Goal: Task Accomplishment & Management: Manage account settings

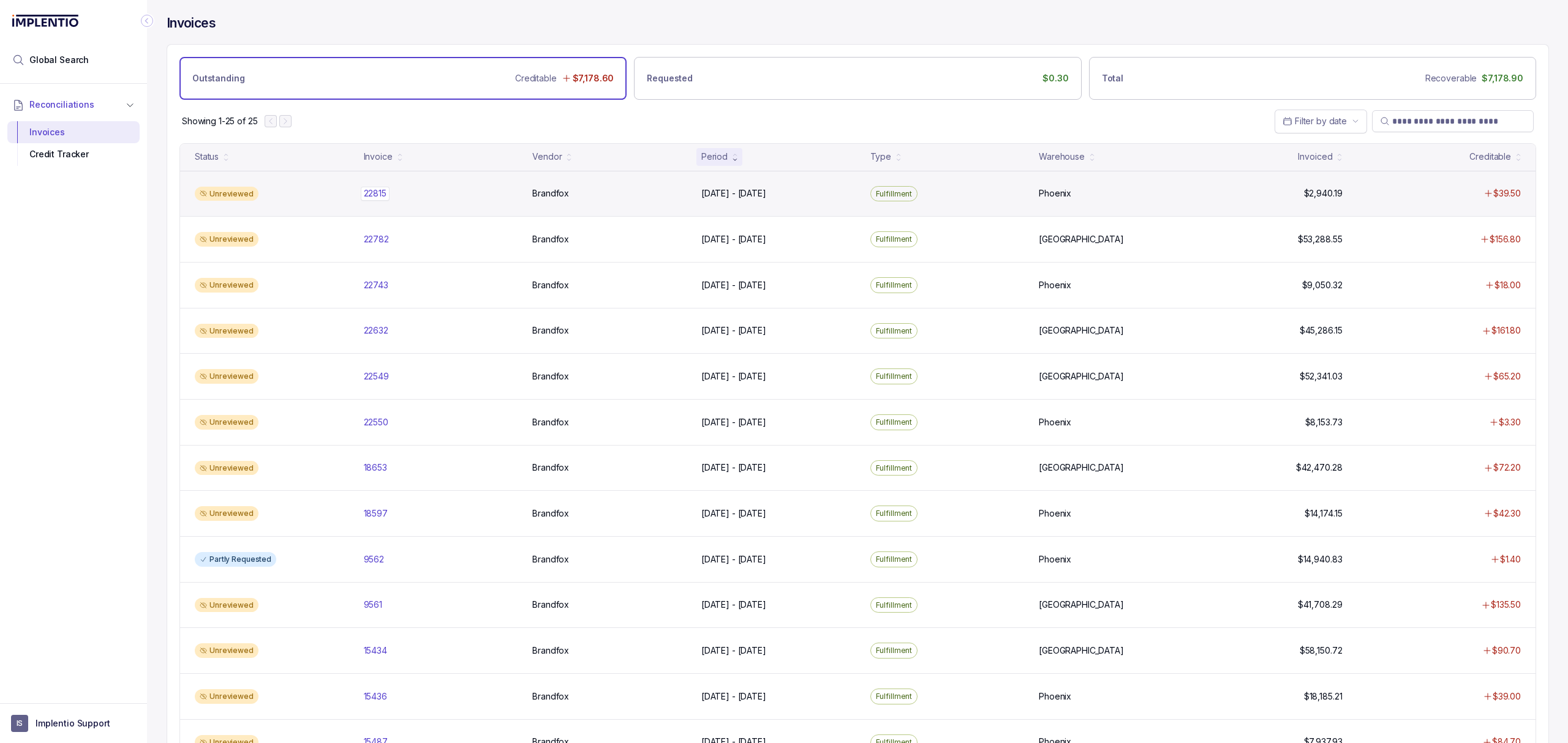
click at [380, 197] on p "22815" at bounding box center [375, 193] width 29 height 14
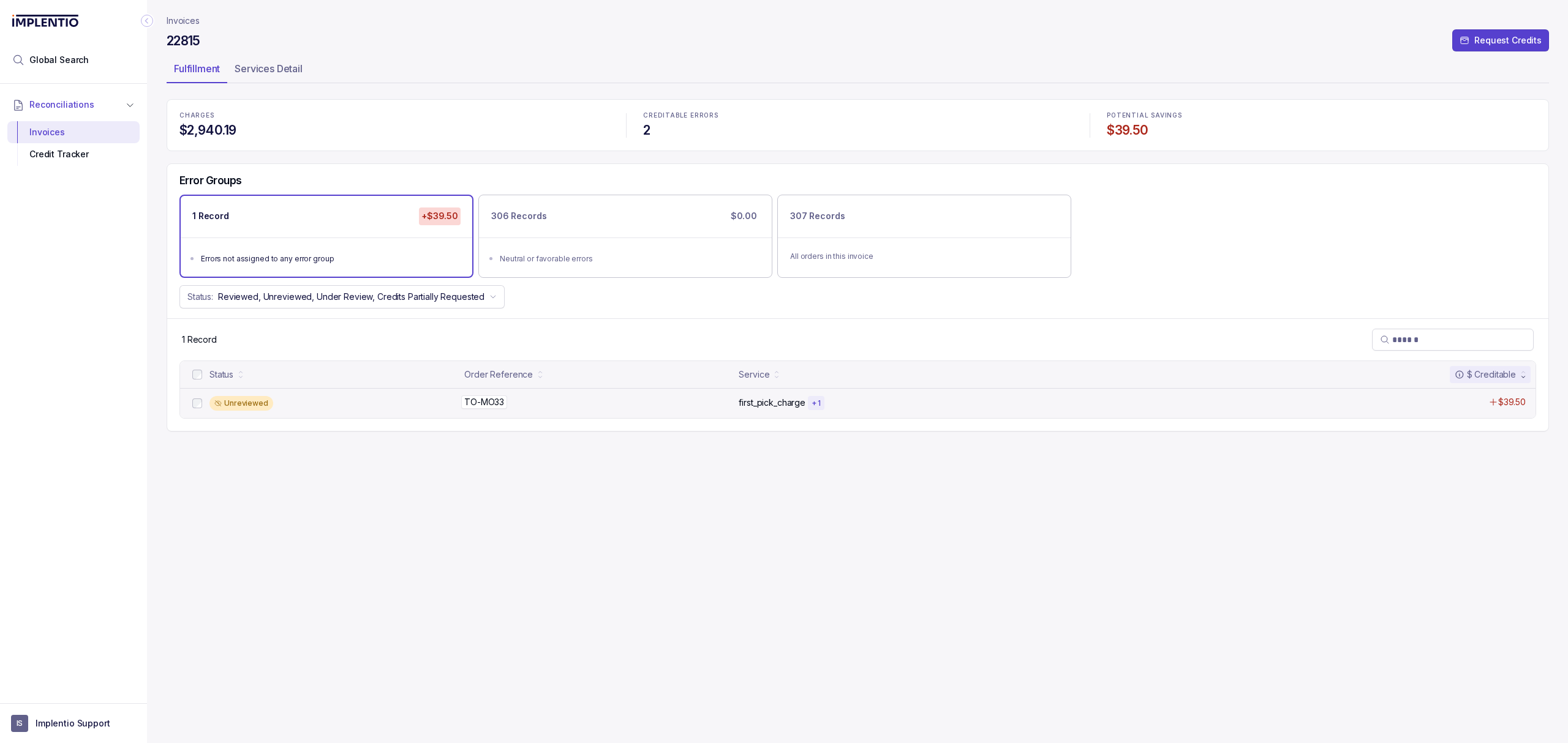
click at [487, 402] on p "TO-MO33" at bounding box center [484, 402] width 46 height 14
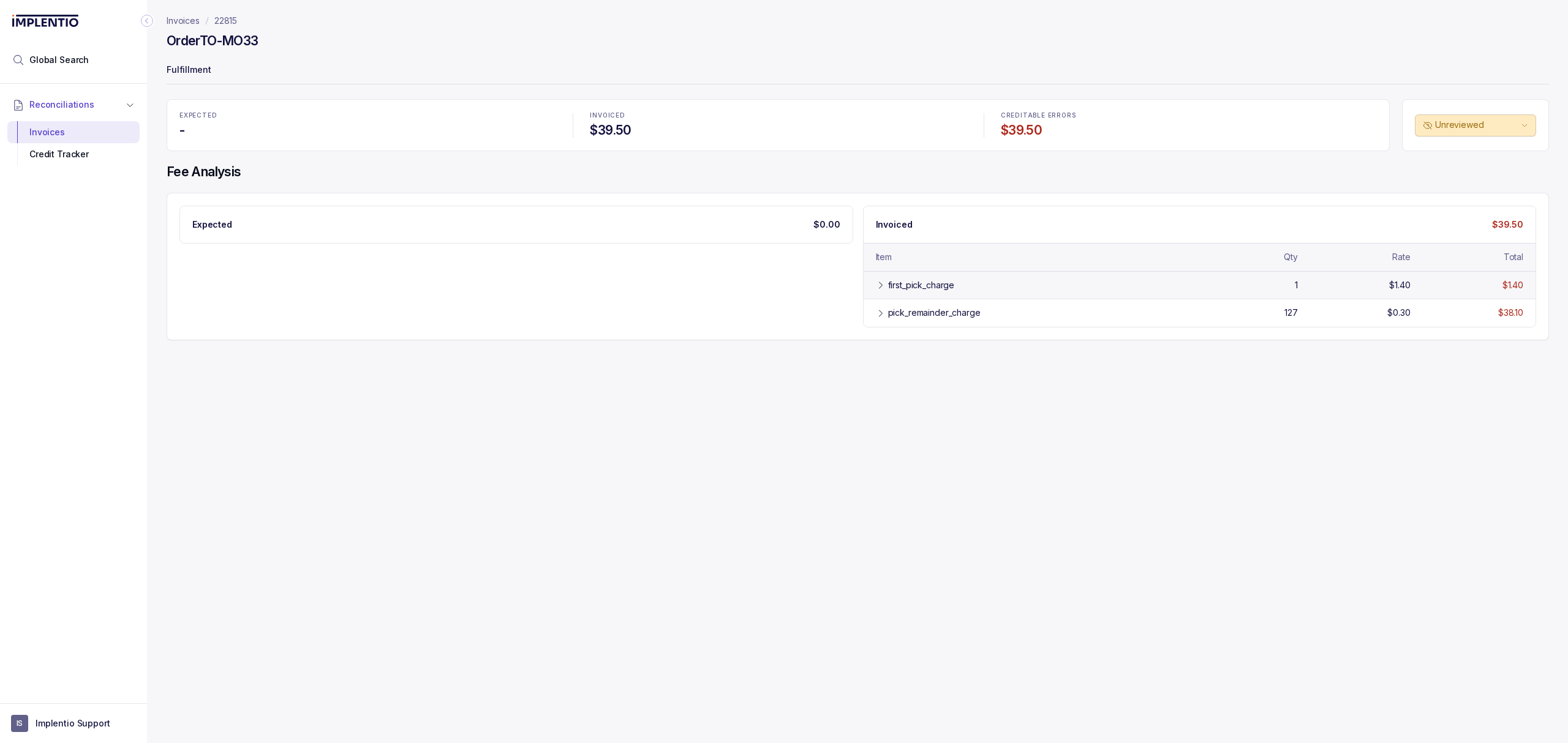
click at [887, 297] on div "first_pick_charge 1 $1.40 $1.40" at bounding box center [1200, 285] width 672 height 28
click at [893, 336] on div "pick_remainder_charge" at bounding box center [934, 341] width 92 height 12
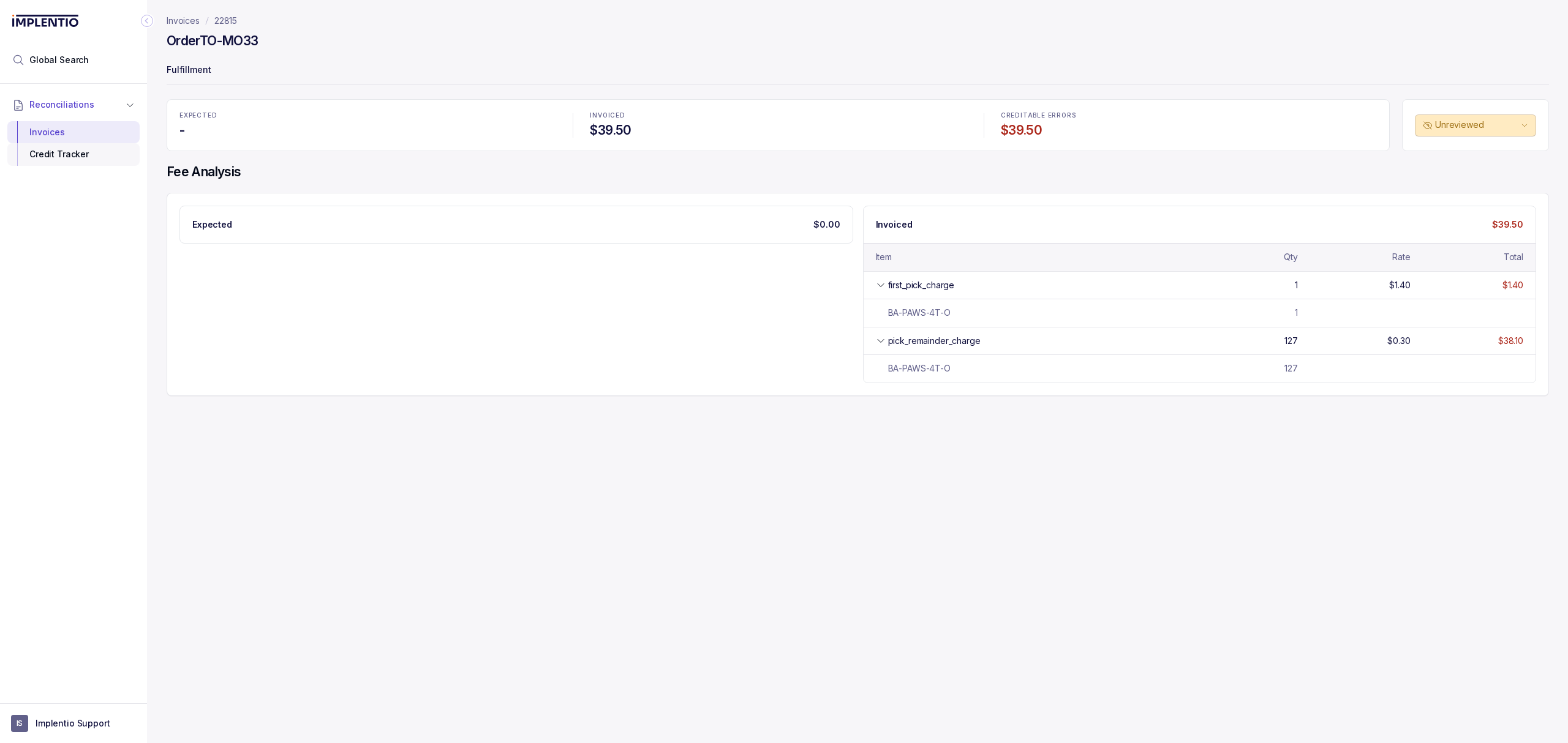
click at [42, 160] on div "Credit Tracker" at bounding box center [74, 154] width 113 height 22
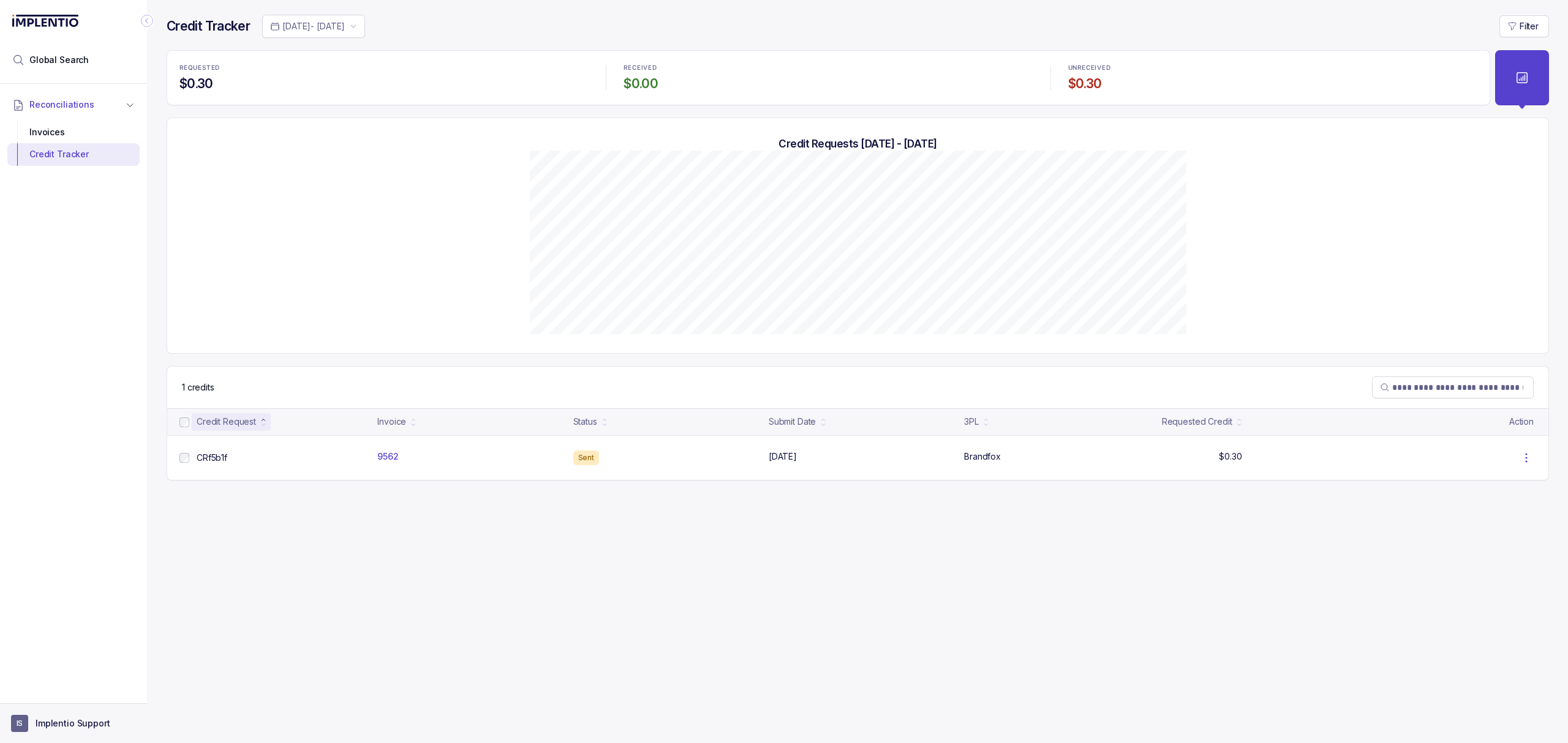
click at [76, 723] on p "Implentio Support" at bounding box center [73, 724] width 75 height 12
click at [76, 701] on p "Logout" at bounding box center [81, 697] width 102 height 12
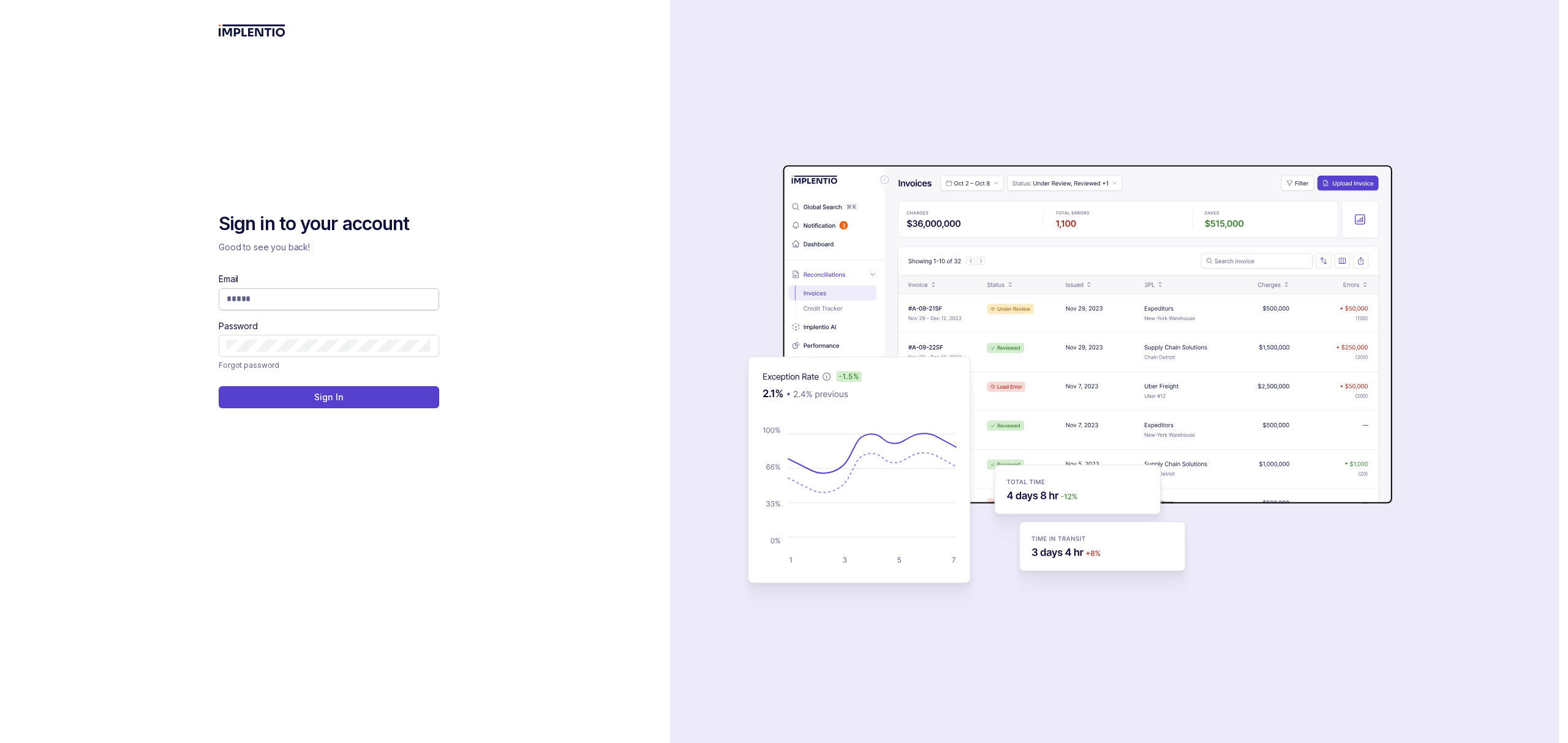
click at [369, 297] on input "Email" at bounding box center [328, 299] width 204 height 12
type input "**********"
